Goal: Information Seeking & Learning: Learn about a topic

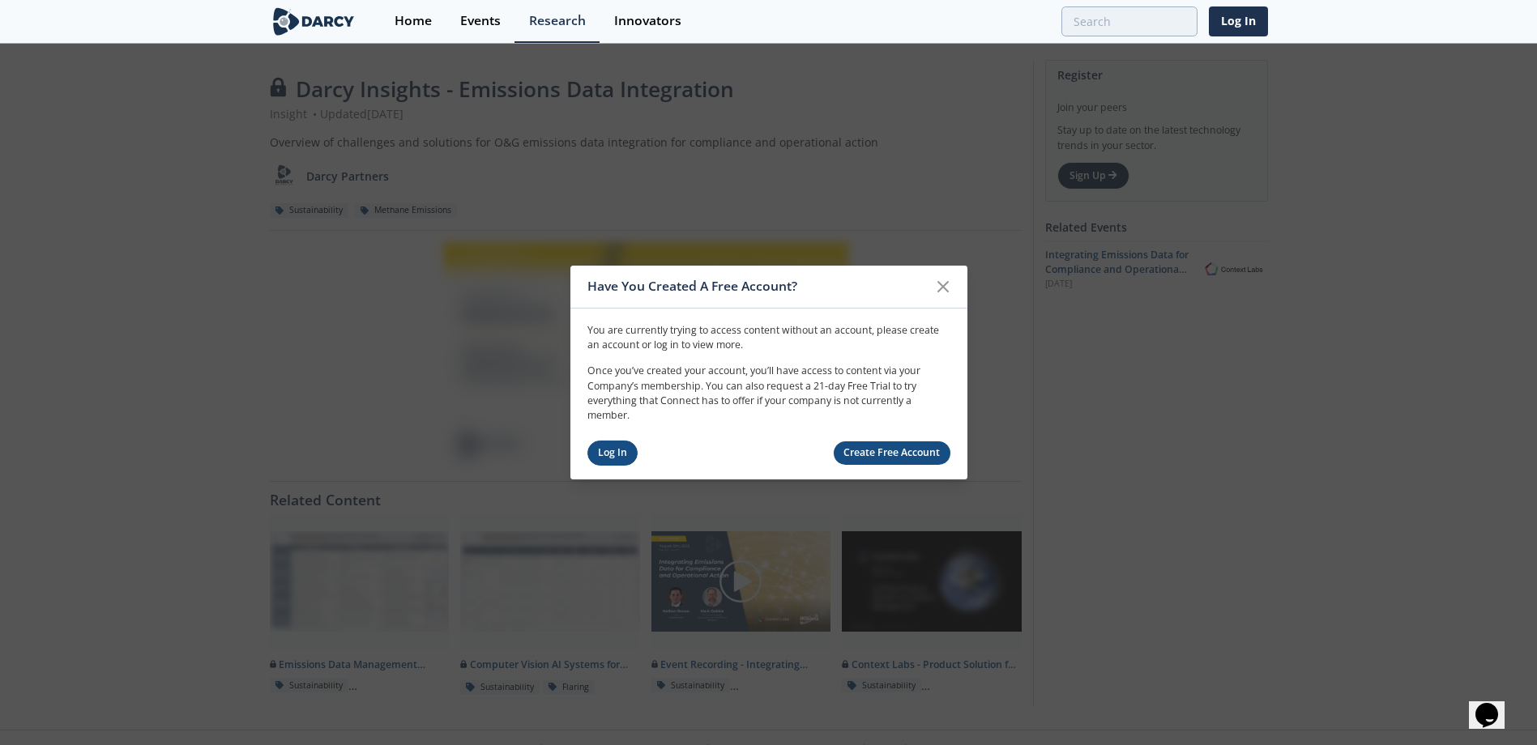
click at [616, 454] on link "Log In" at bounding box center [612, 453] width 51 height 25
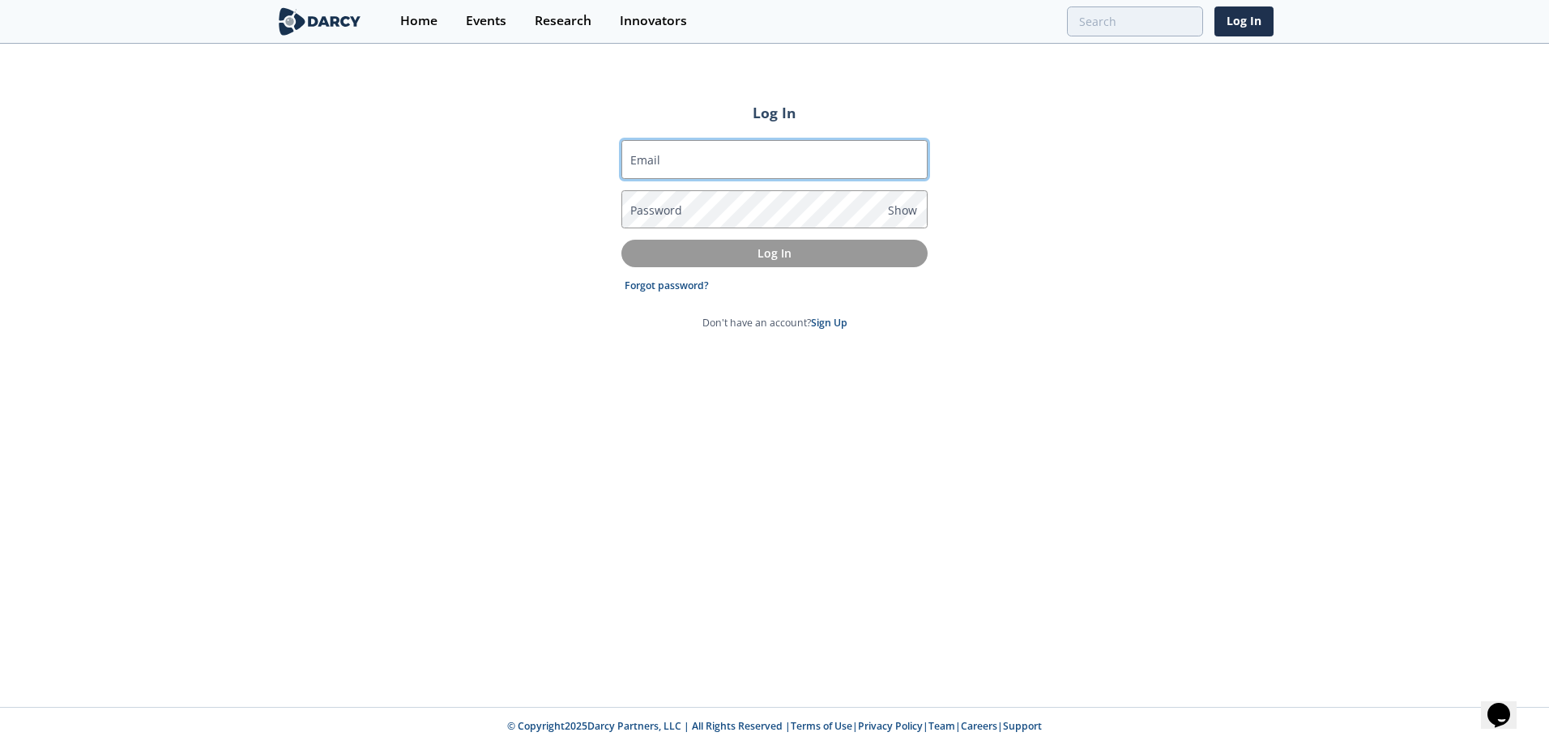
click at [655, 170] on input "Email" at bounding box center [774, 159] width 306 height 39
type input "gary.mcwilliam@origin.com.au"
click at [675, 216] on label "Password" at bounding box center [656, 210] width 52 height 17
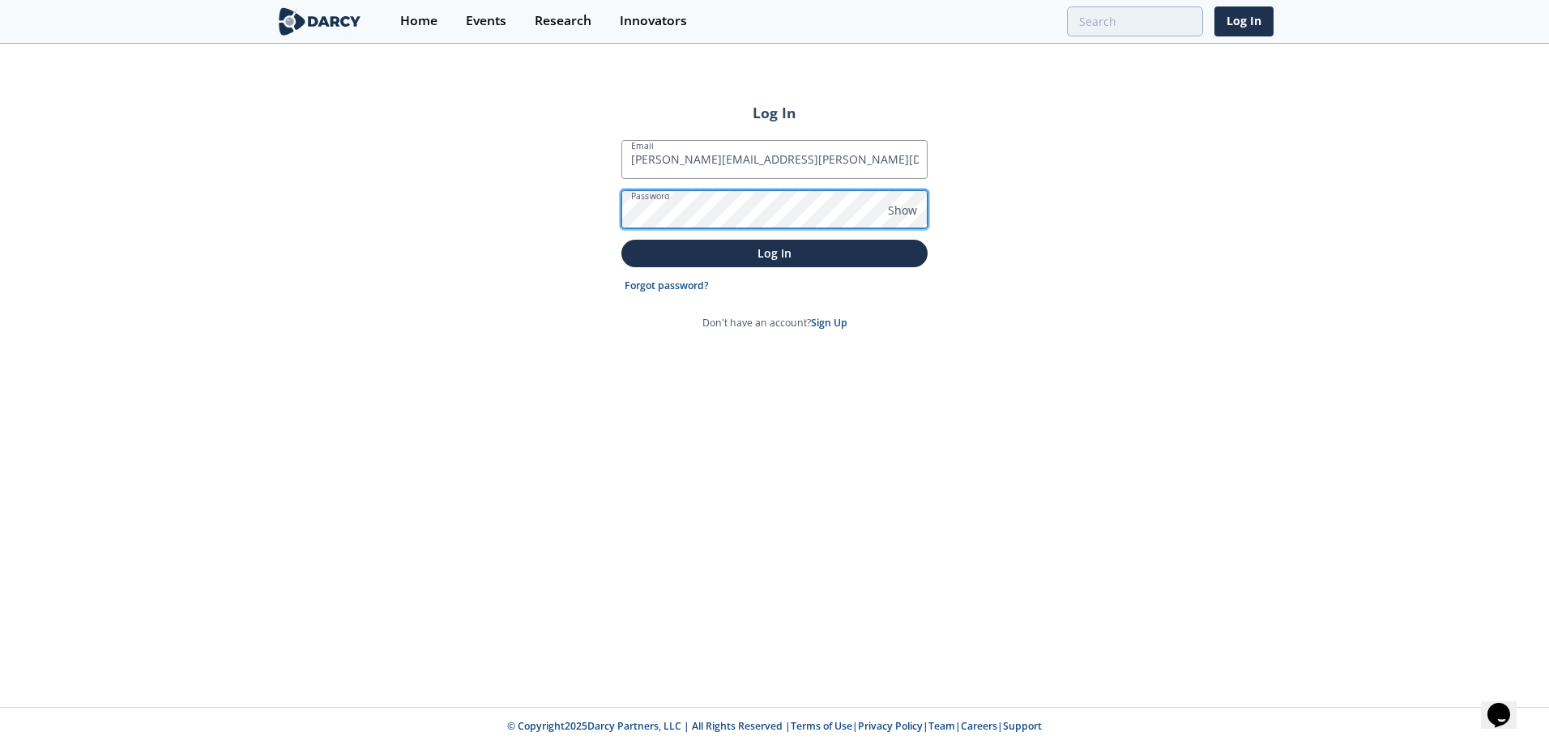
click at [621, 240] on button "Log In" at bounding box center [774, 253] width 306 height 27
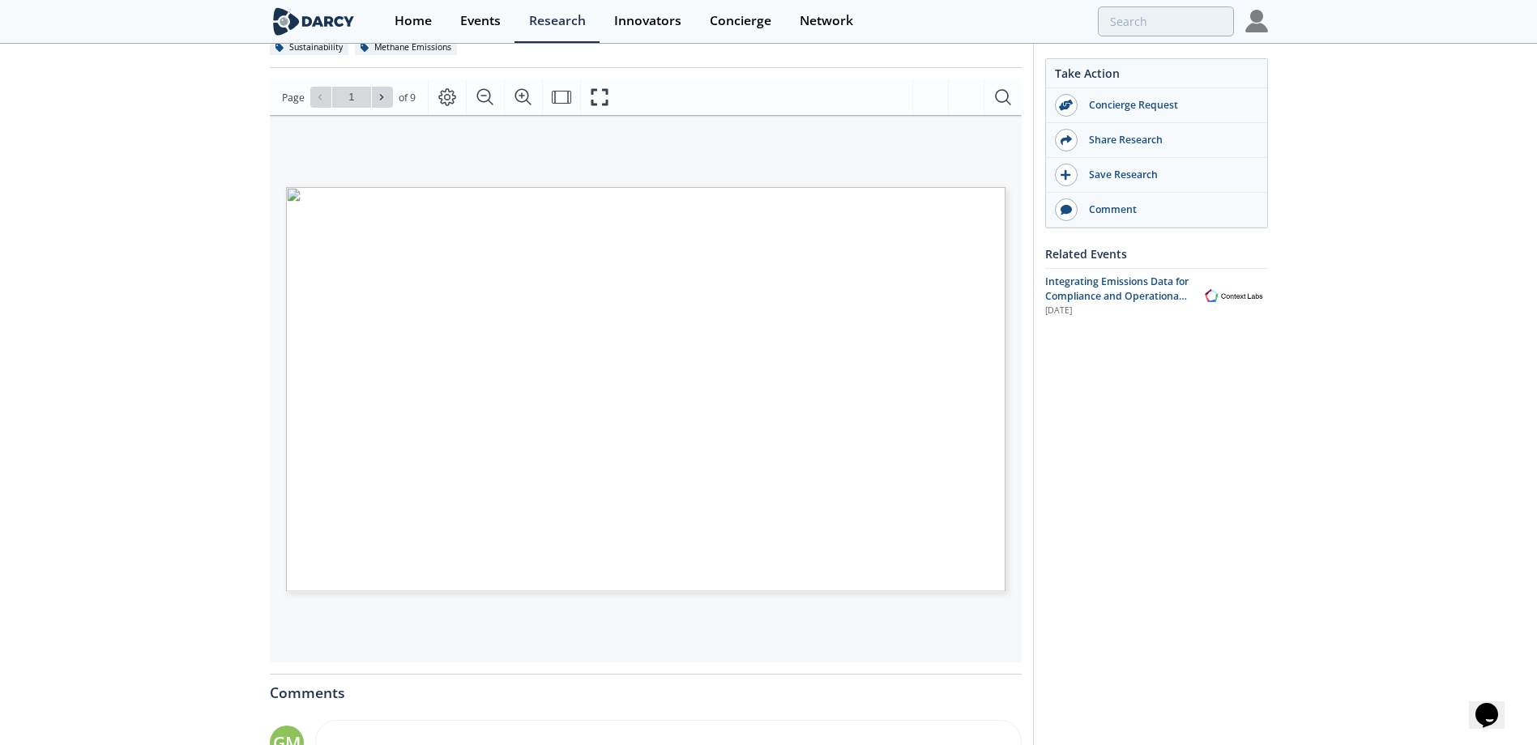
scroll to position [162, 0]
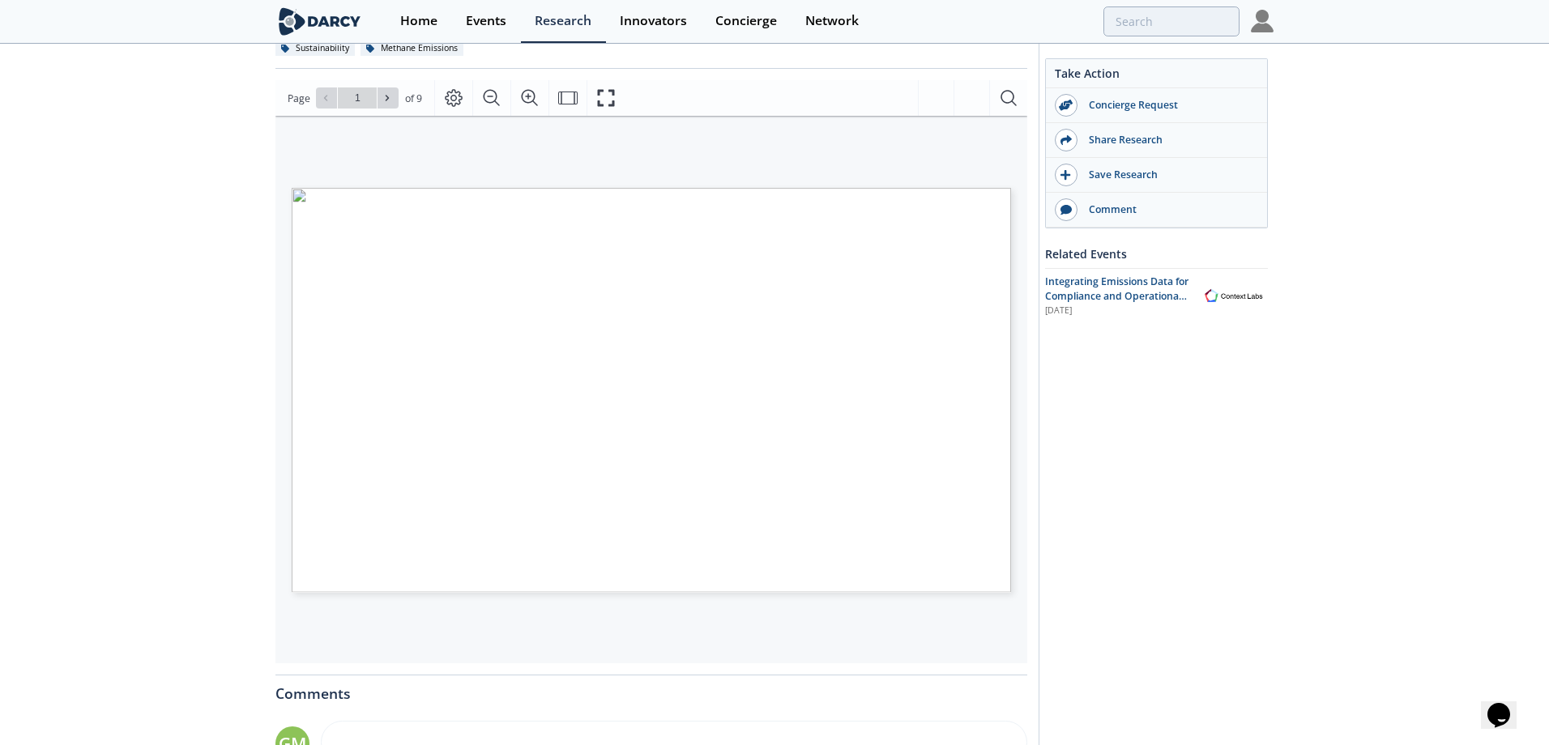
click at [731, 478] on span "Page 1" at bounding box center [1019, 648] width 1433 height 689
click at [386, 101] on icon at bounding box center [387, 98] width 10 height 10
type input "2"
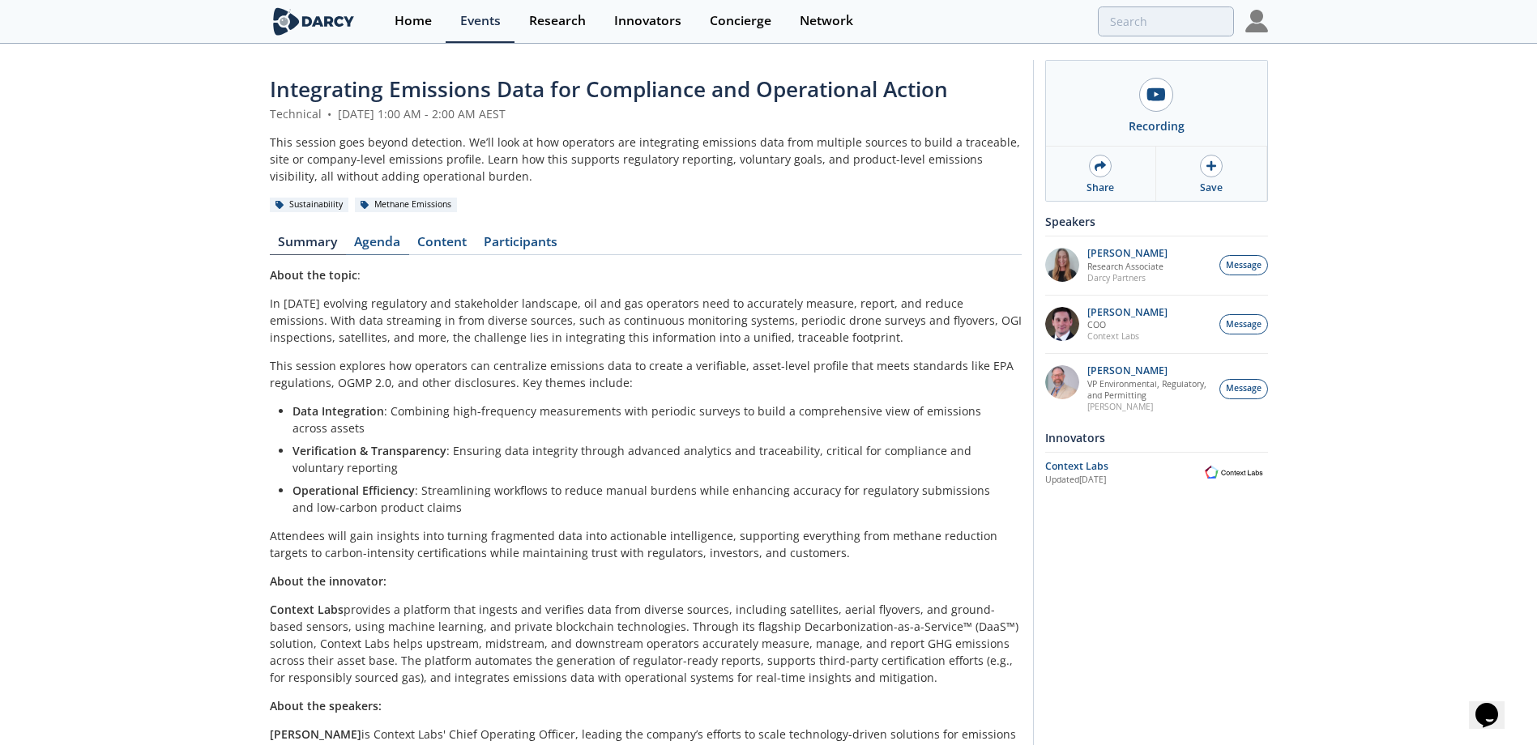
click at [377, 241] on link "Agenda" at bounding box center [377, 245] width 63 height 19
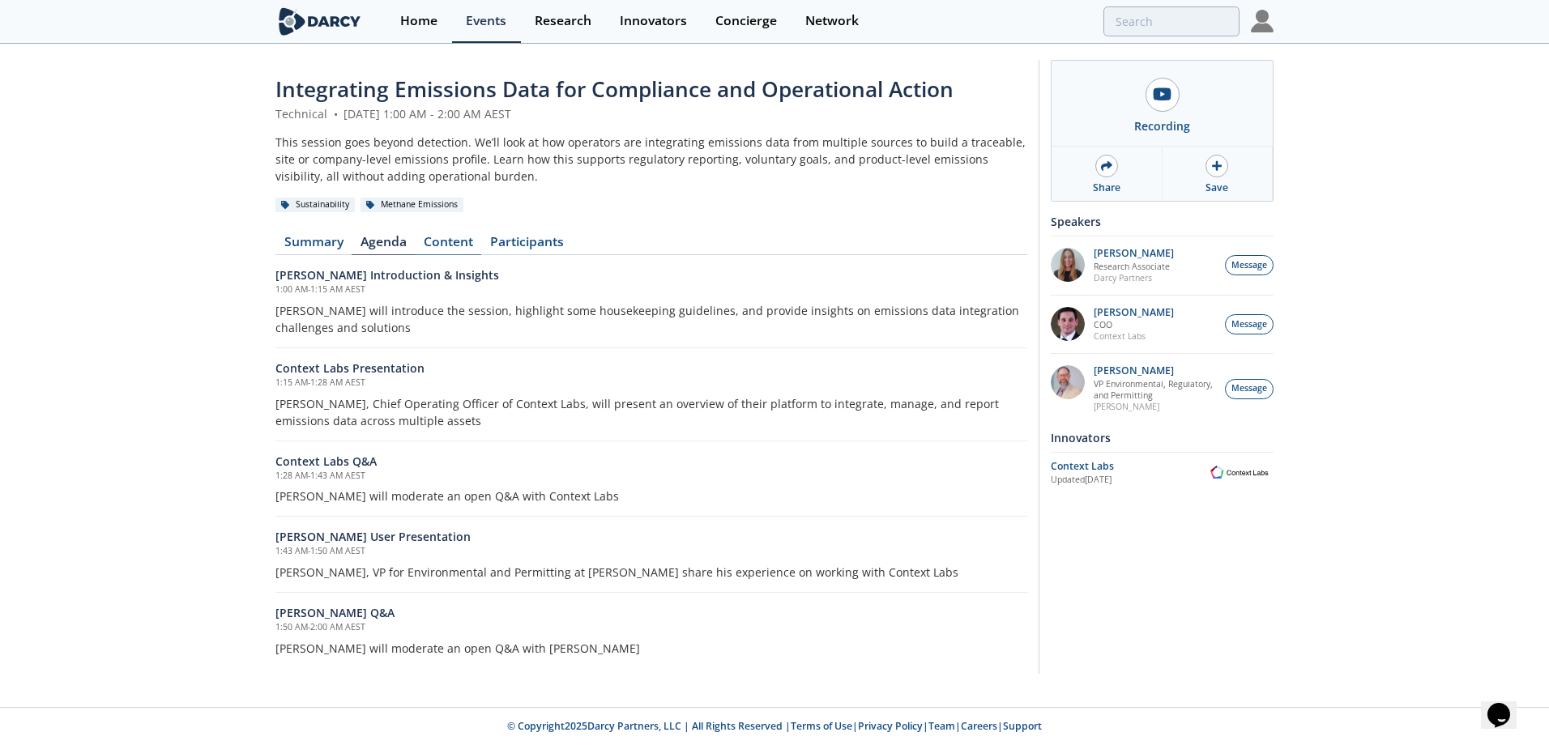
click at [438, 242] on link "Content" at bounding box center [448, 245] width 66 height 19
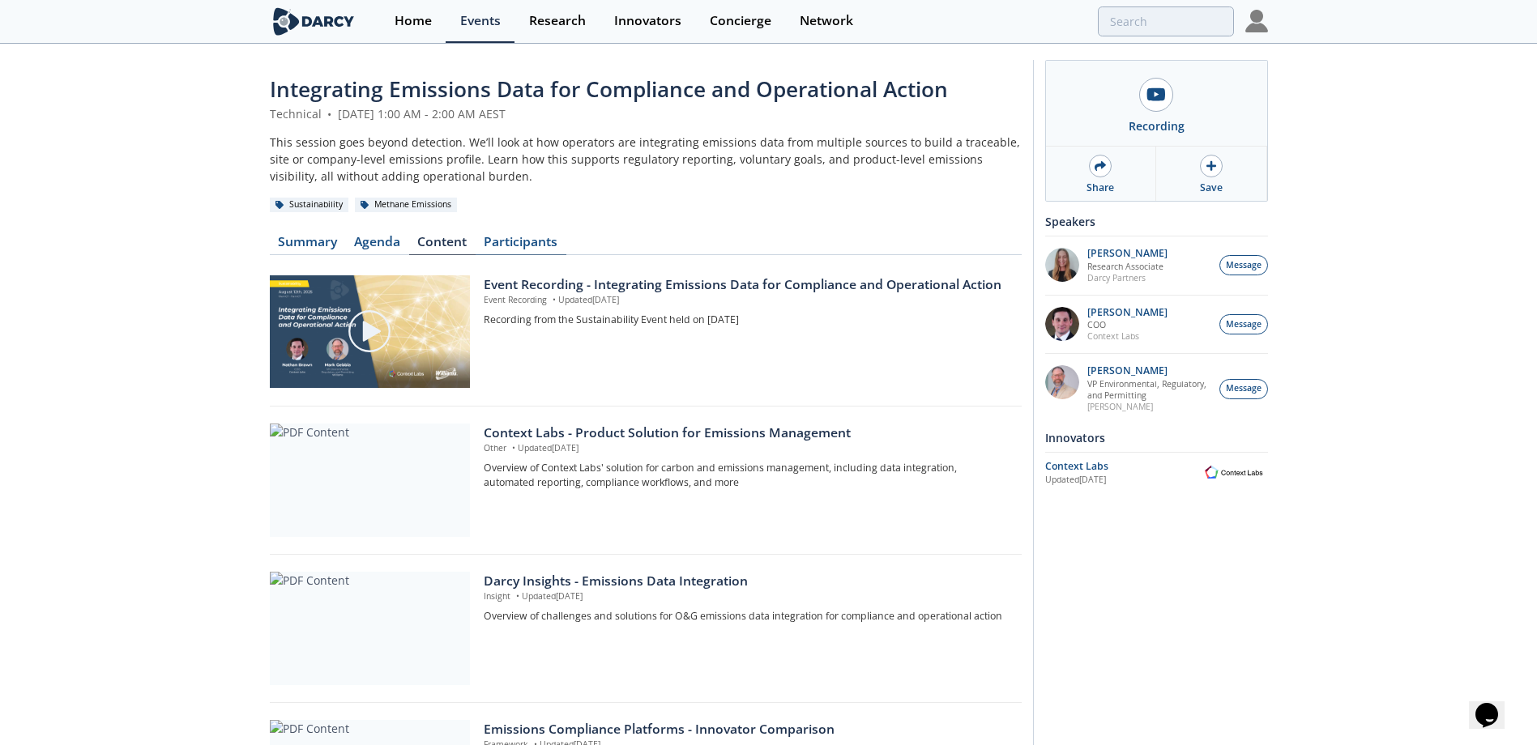
click at [530, 243] on link "Participants" at bounding box center [521, 245] width 91 height 19
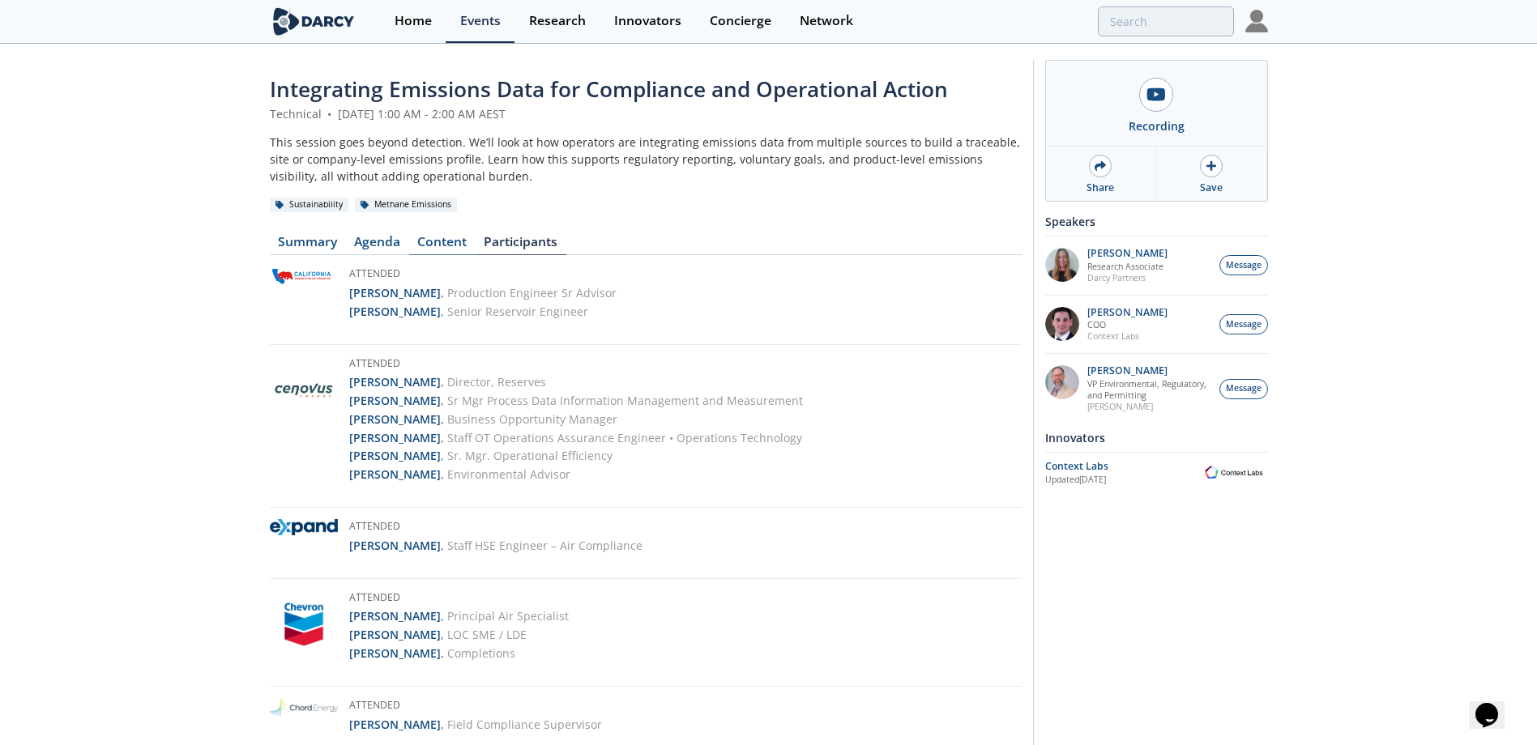
click at [435, 245] on link "Content" at bounding box center [442, 245] width 66 height 19
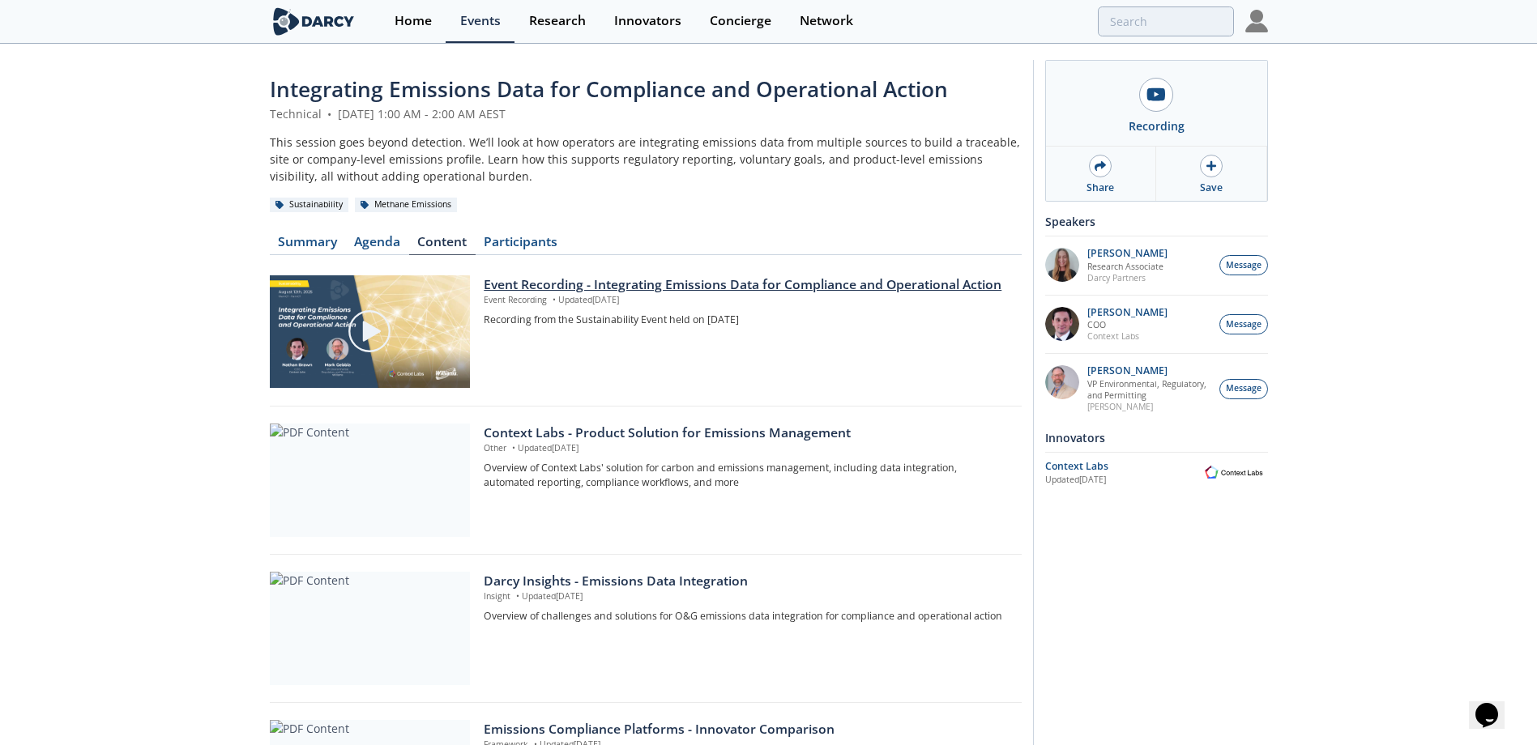
click at [399, 330] on div at bounding box center [369, 331] width 181 height 91
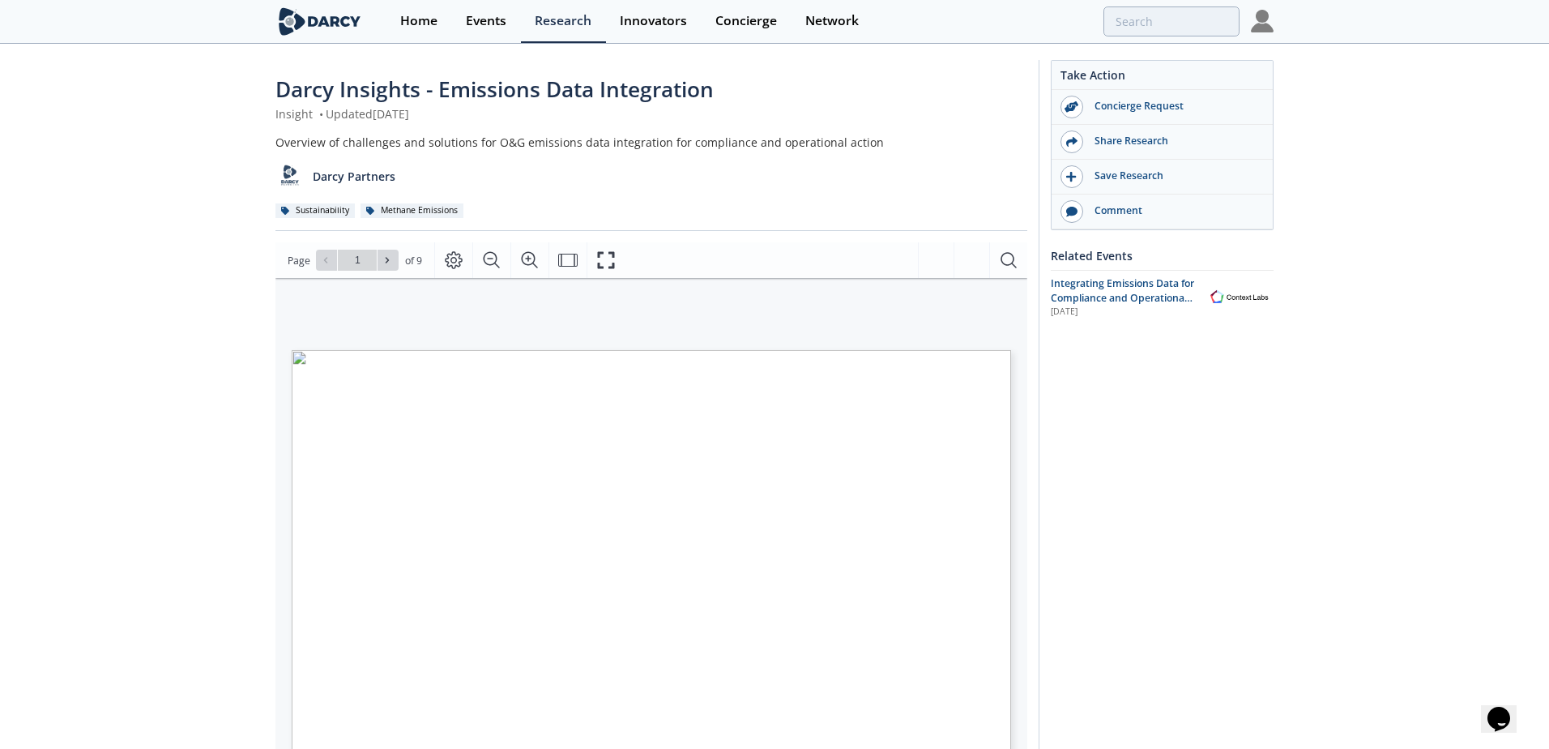
type input "2"
type input "3"
type input "2"
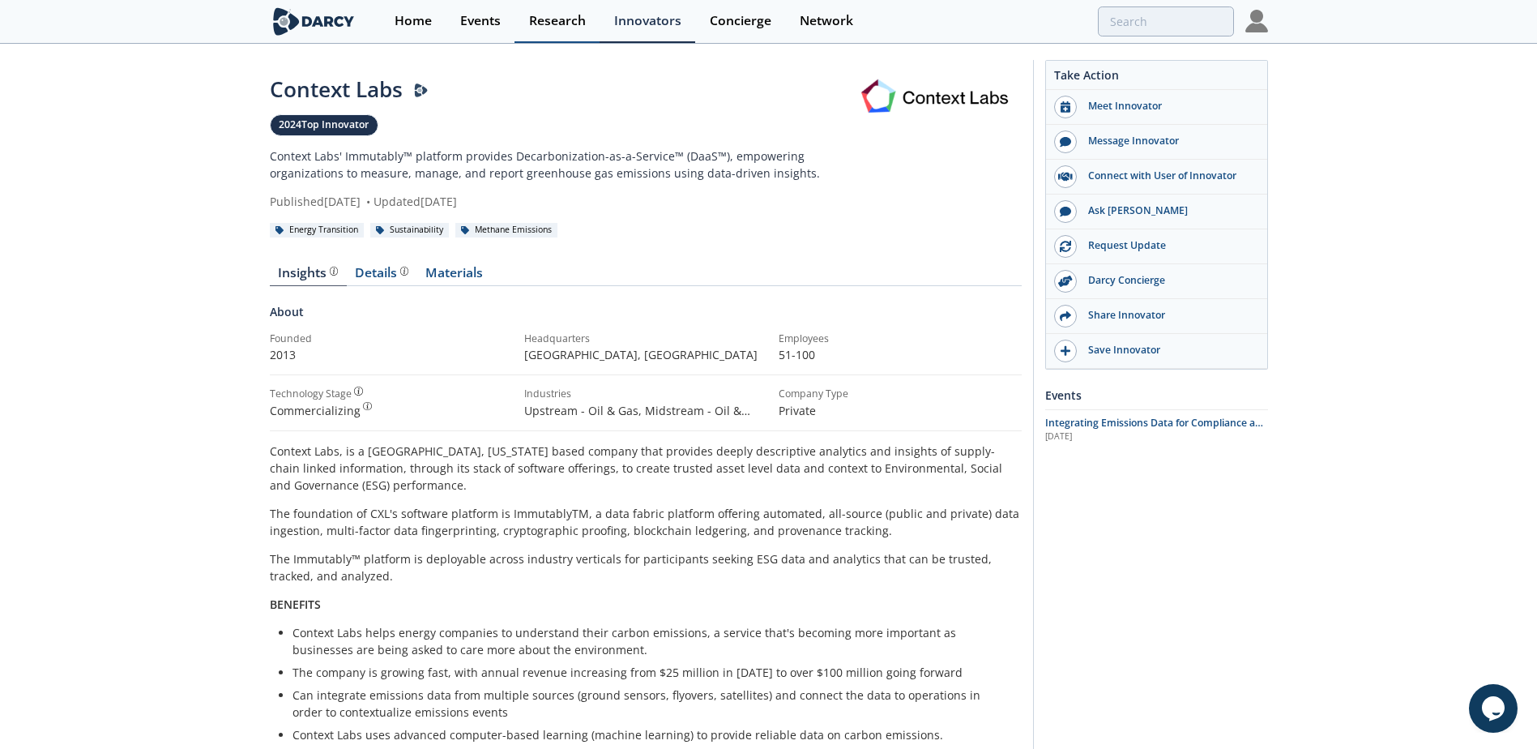
click at [552, 15] on div "Research" at bounding box center [557, 21] width 57 height 13
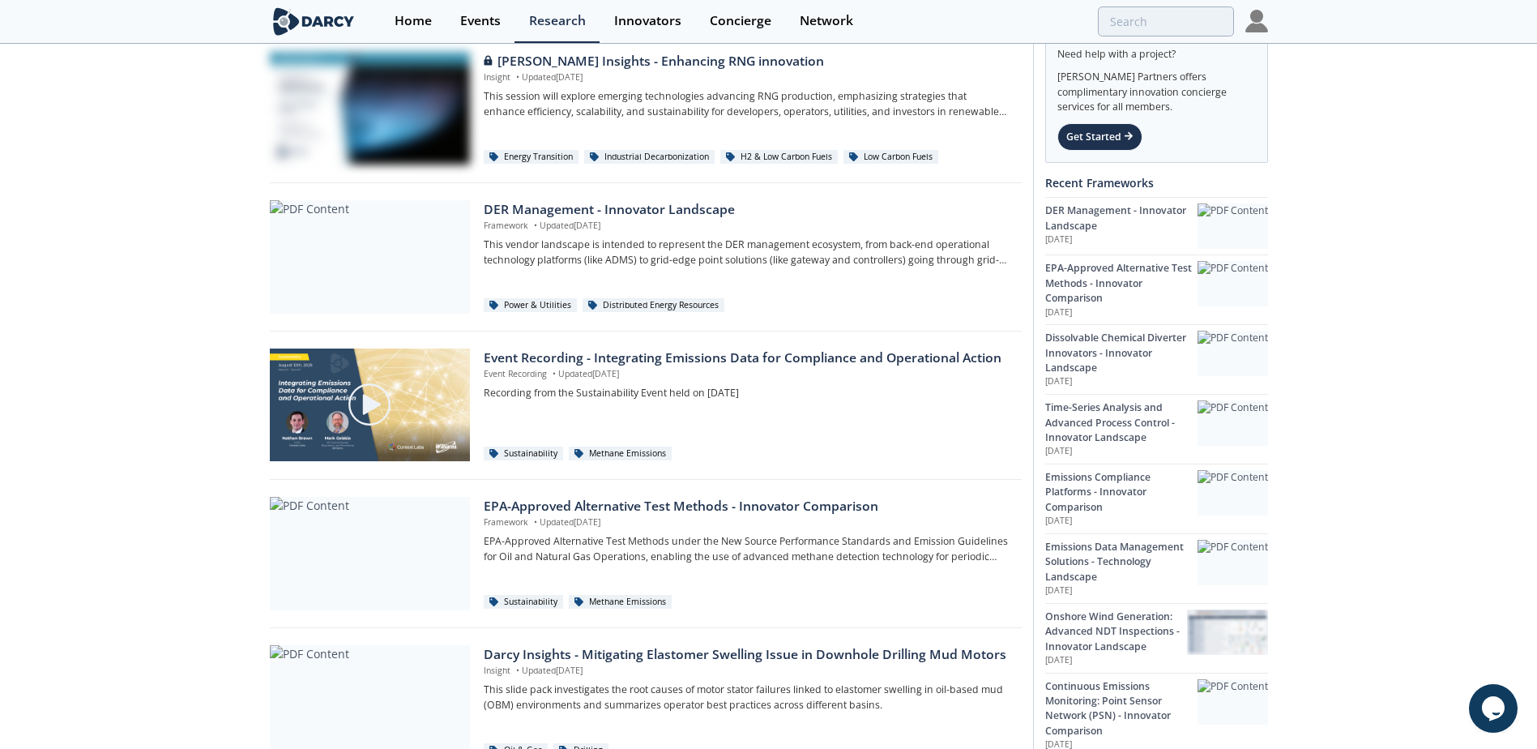
scroll to position [81, 0]
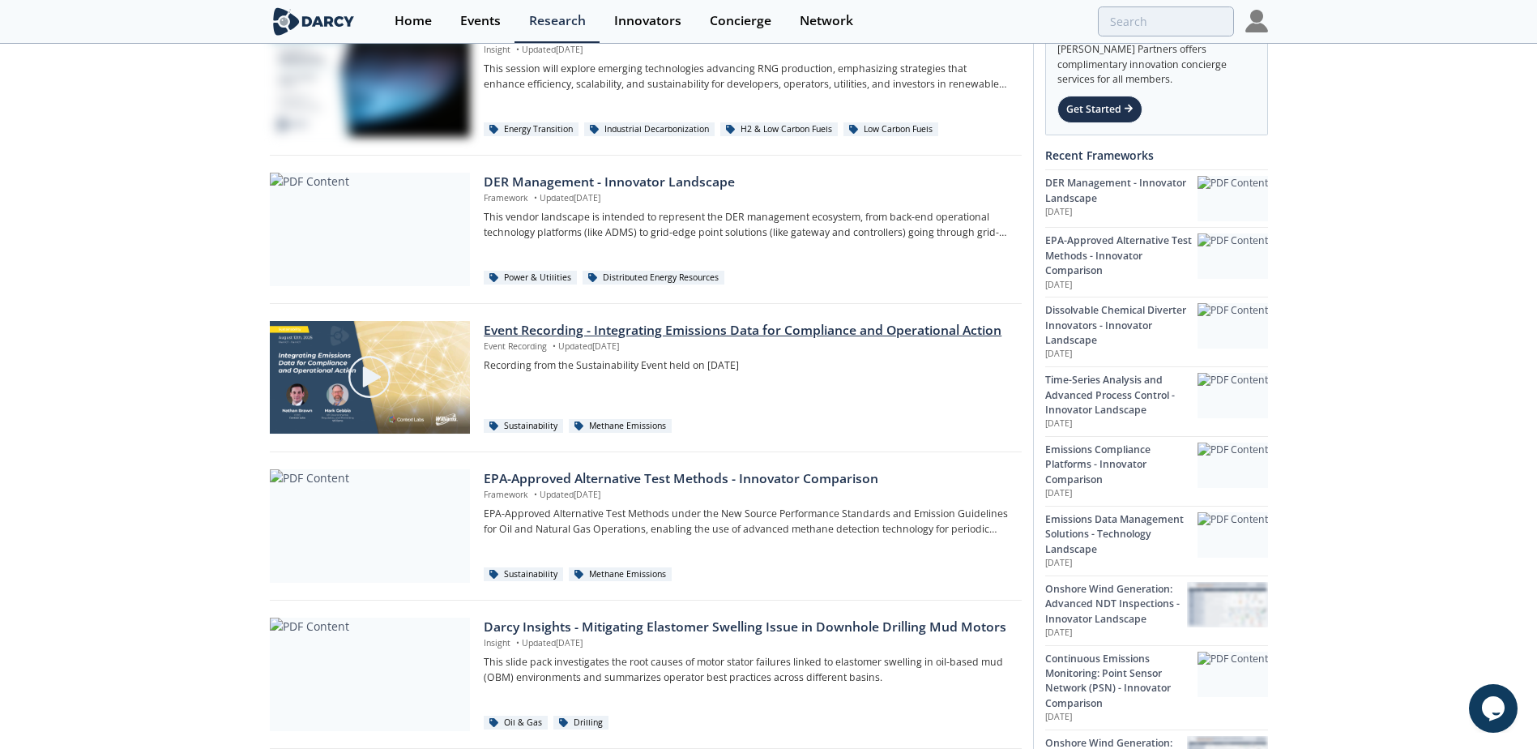
click at [378, 388] on img at bounding box center [369, 376] width 45 height 45
